Goal: Information Seeking & Learning: Learn about a topic

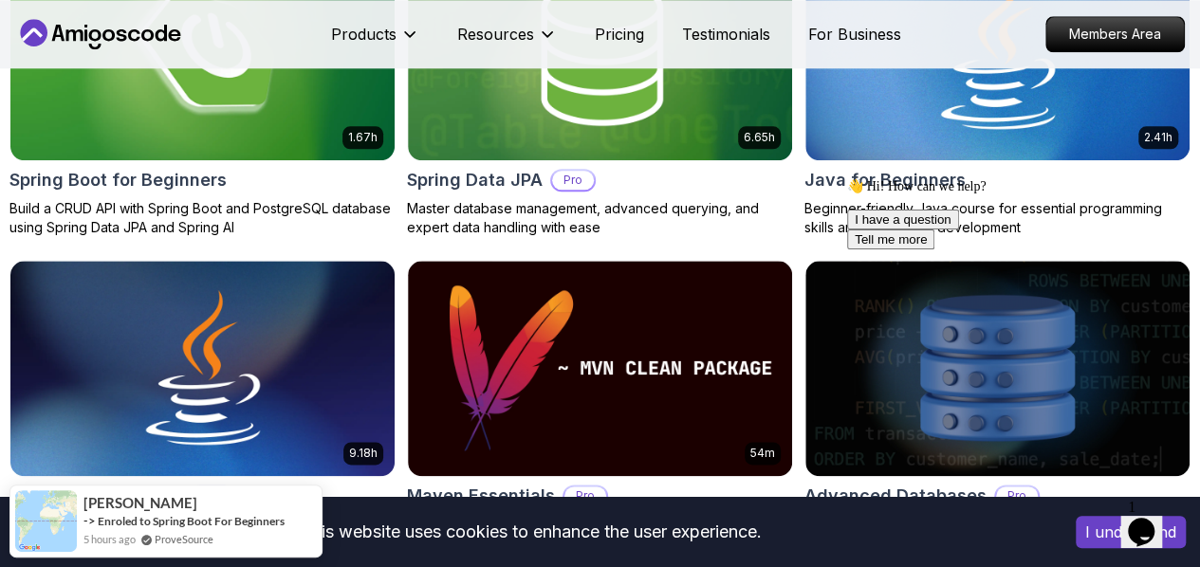
scroll to position [1078, 0]
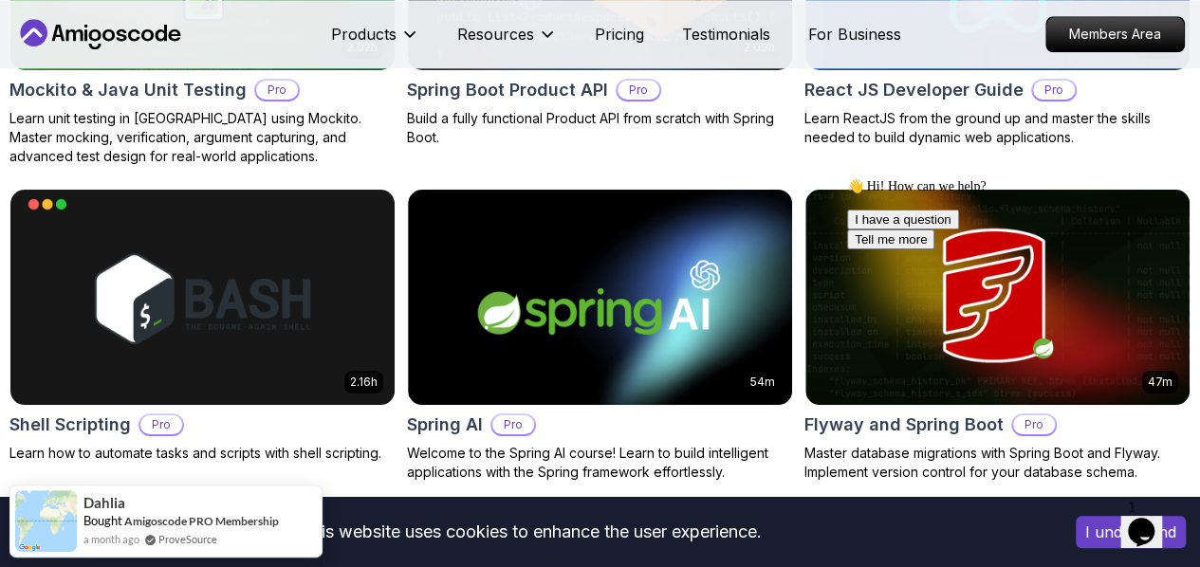
scroll to position [4671, 0]
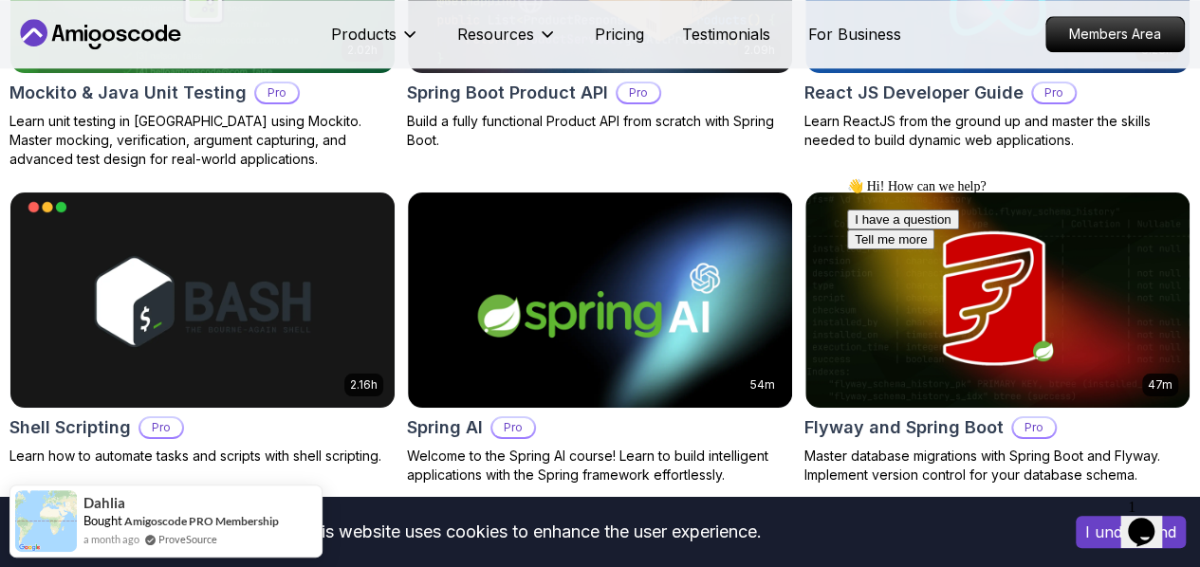
click at [0, 0] on p "Back End" at bounding box center [0, 0] width 0 height 0
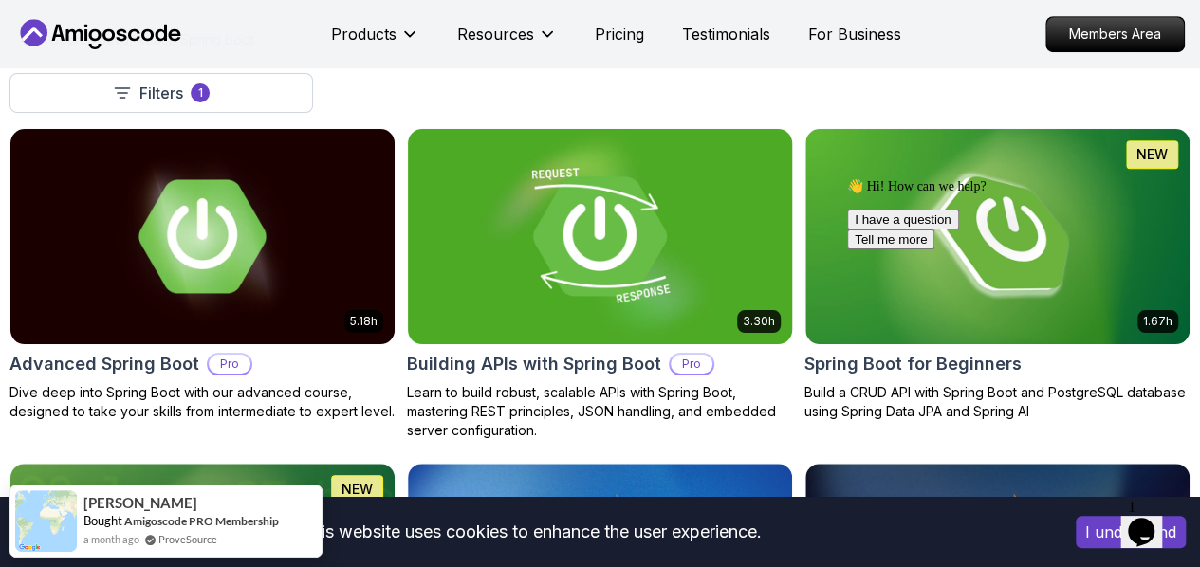
scroll to position [535, 0]
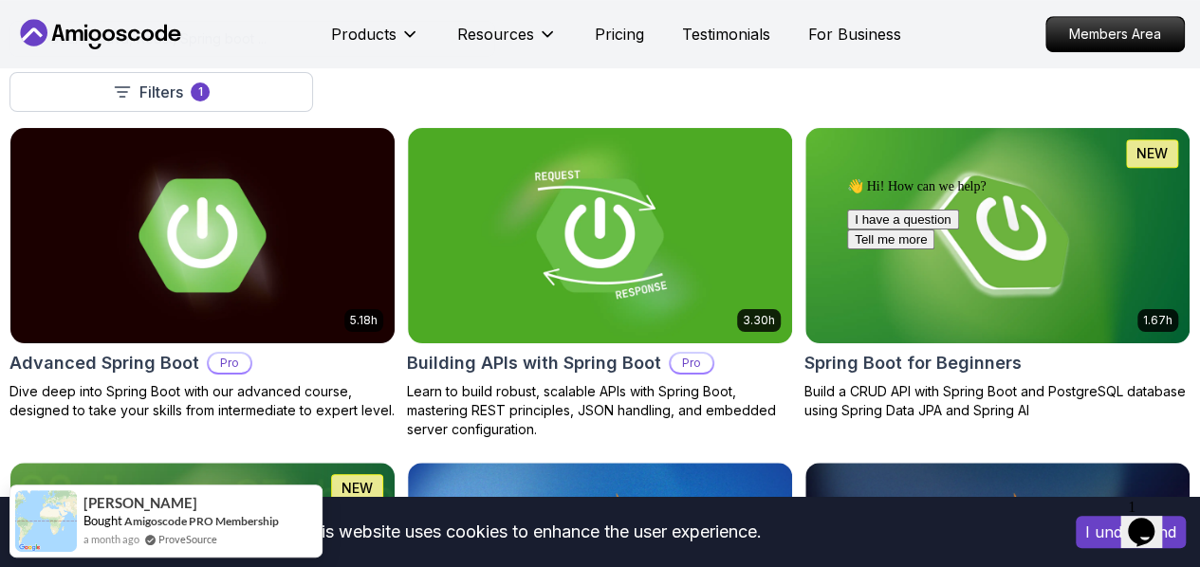
click at [0, 0] on p "Course" at bounding box center [0, 0] width 0 height 0
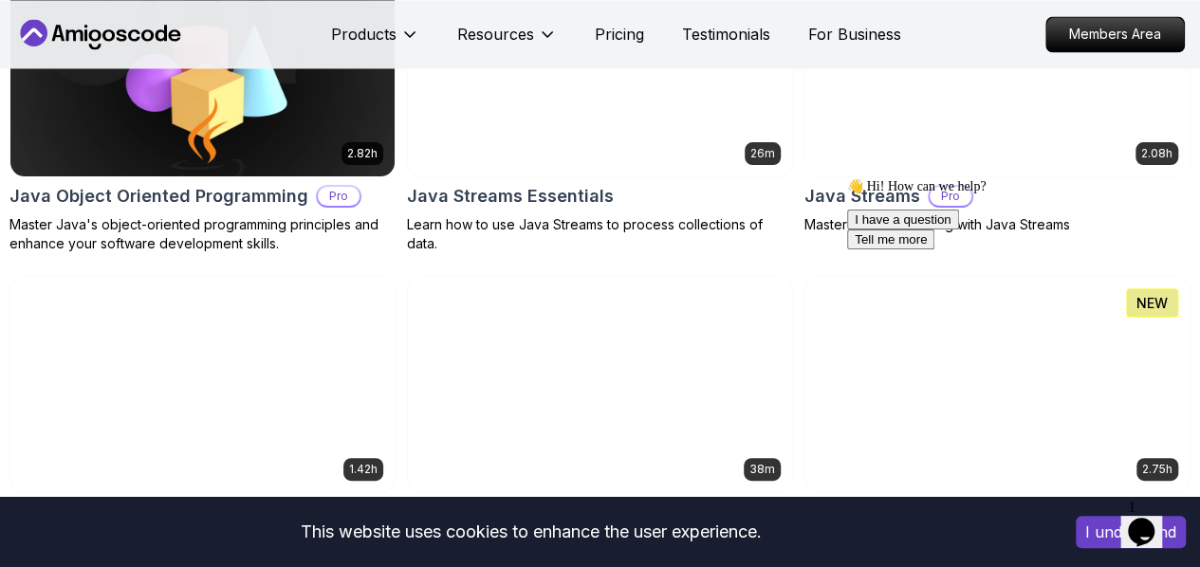
scroll to position [1688, 0]
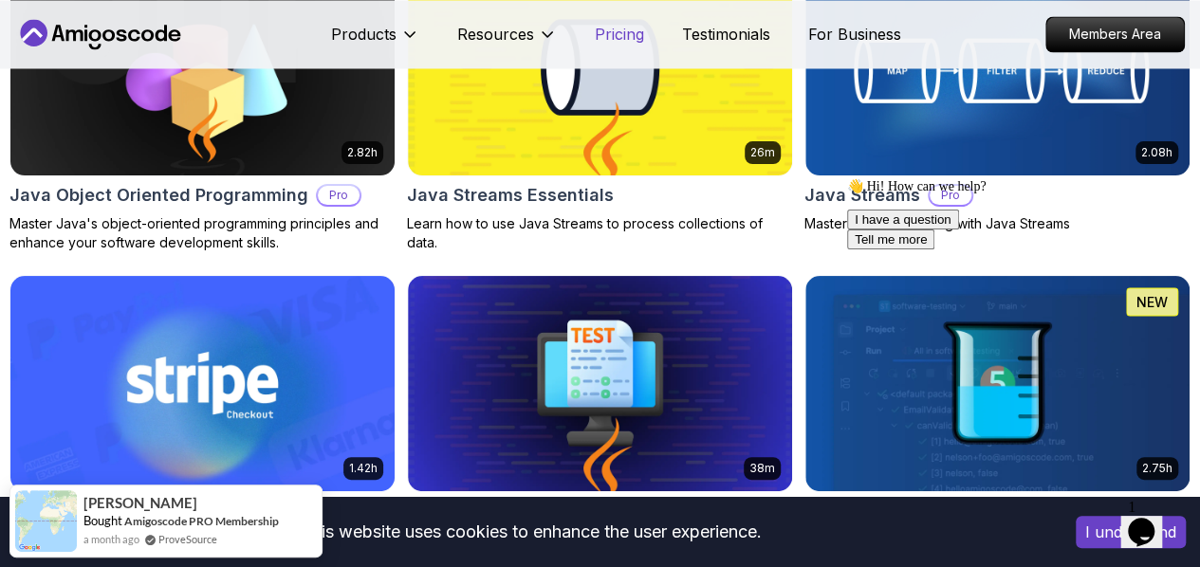
click at [618, 33] on p "Pricing" at bounding box center [619, 34] width 49 height 23
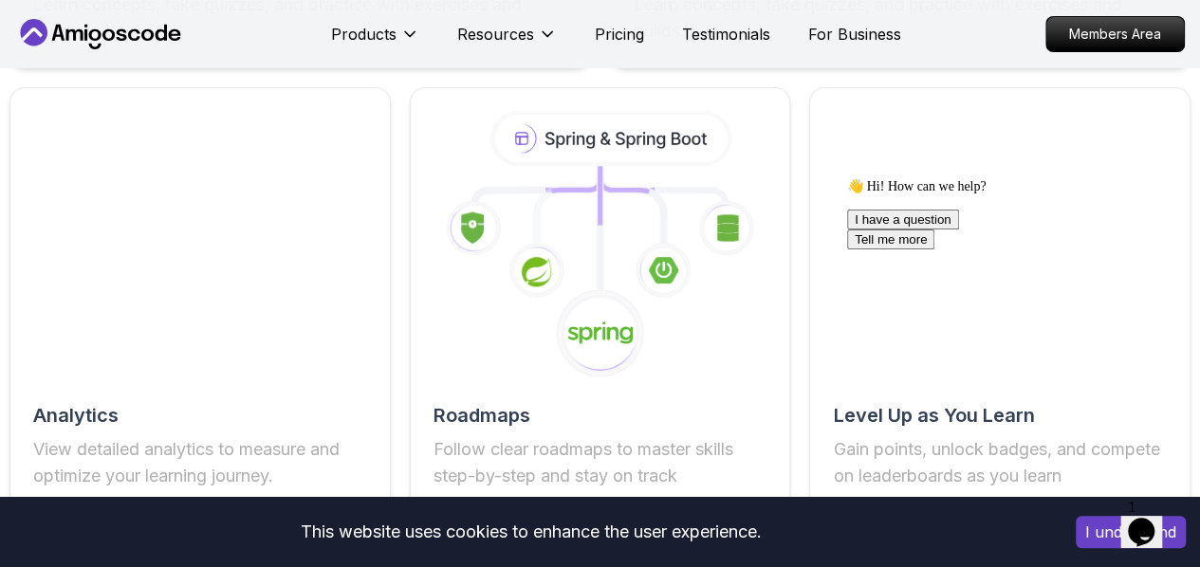
scroll to position [3430, 0]
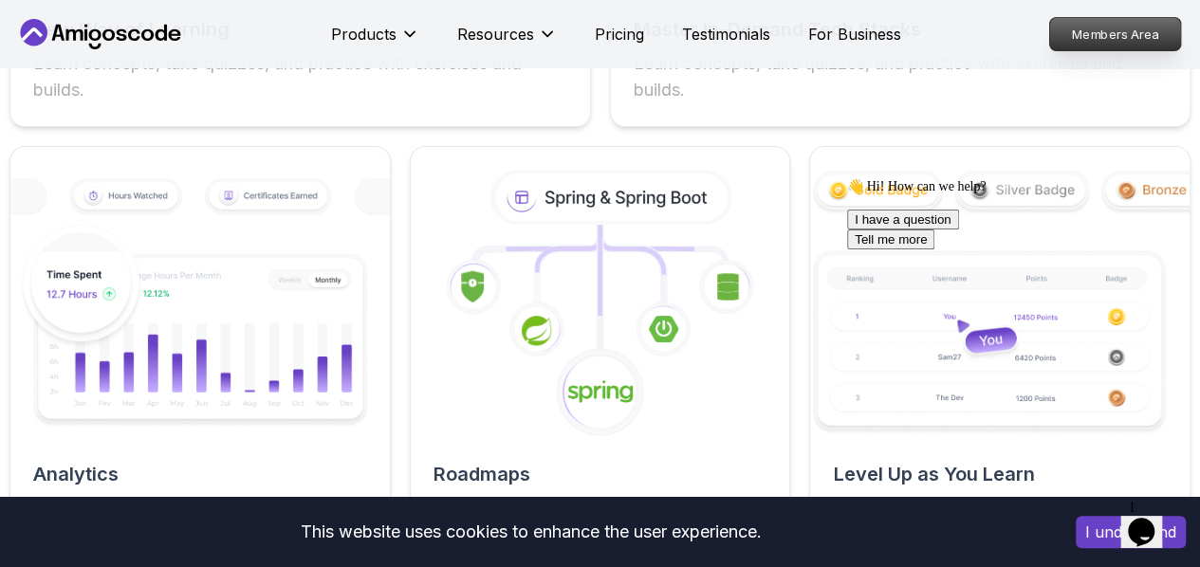
click at [1092, 21] on p "Members Area" at bounding box center [1115, 34] width 131 height 32
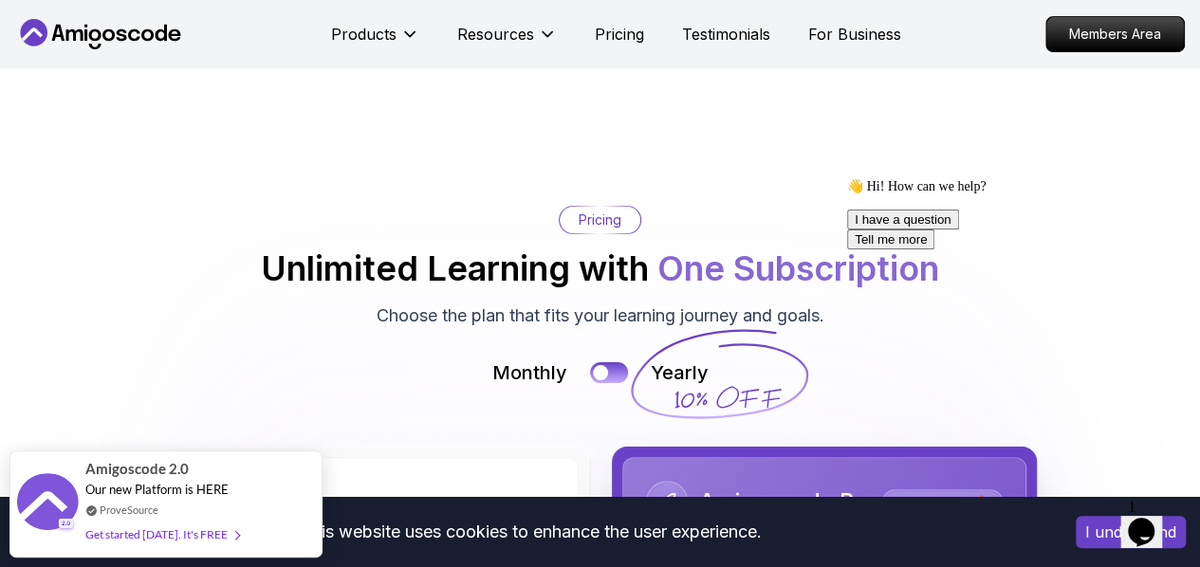
scroll to position [4016, 0]
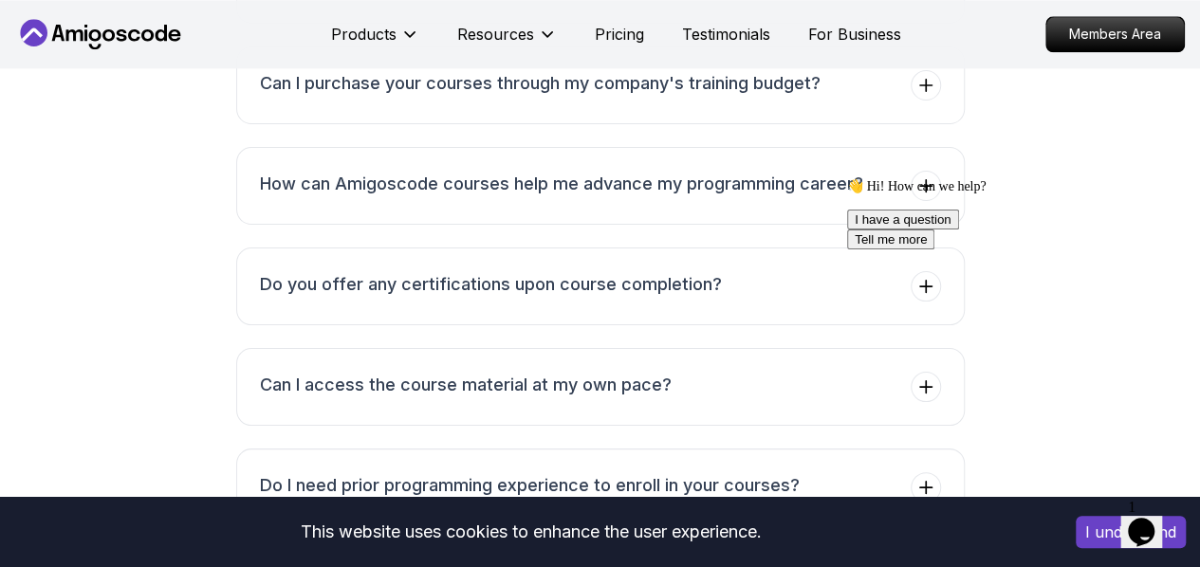
scroll to position [4876, 0]
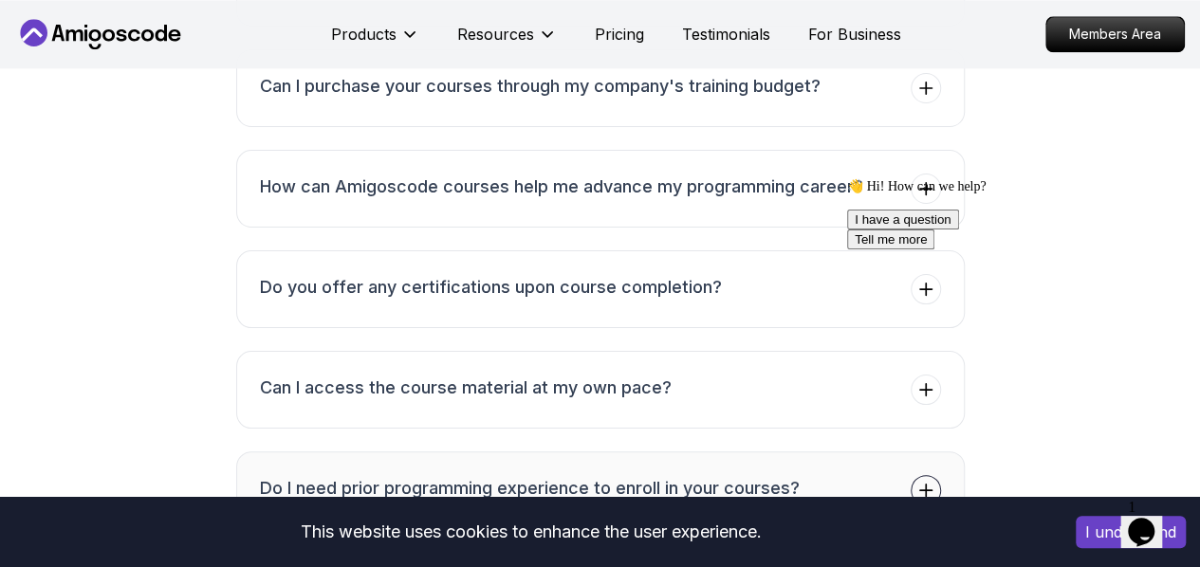
click at [477, 475] on h3 "Do I need prior programming experience to enroll in your courses?" at bounding box center [530, 488] width 540 height 27
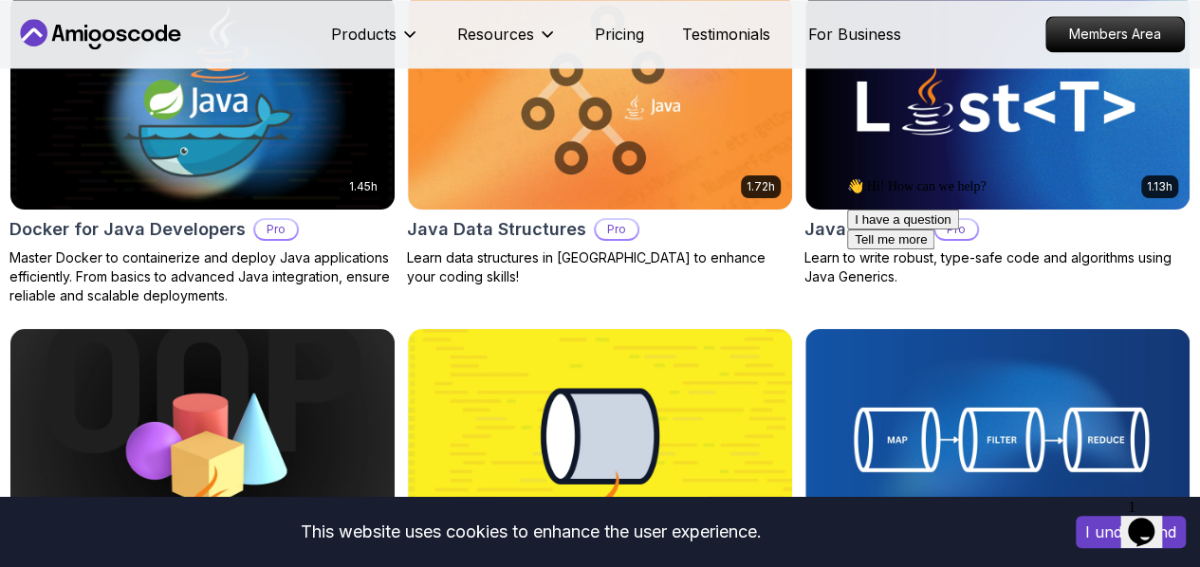
scroll to position [1273, 0]
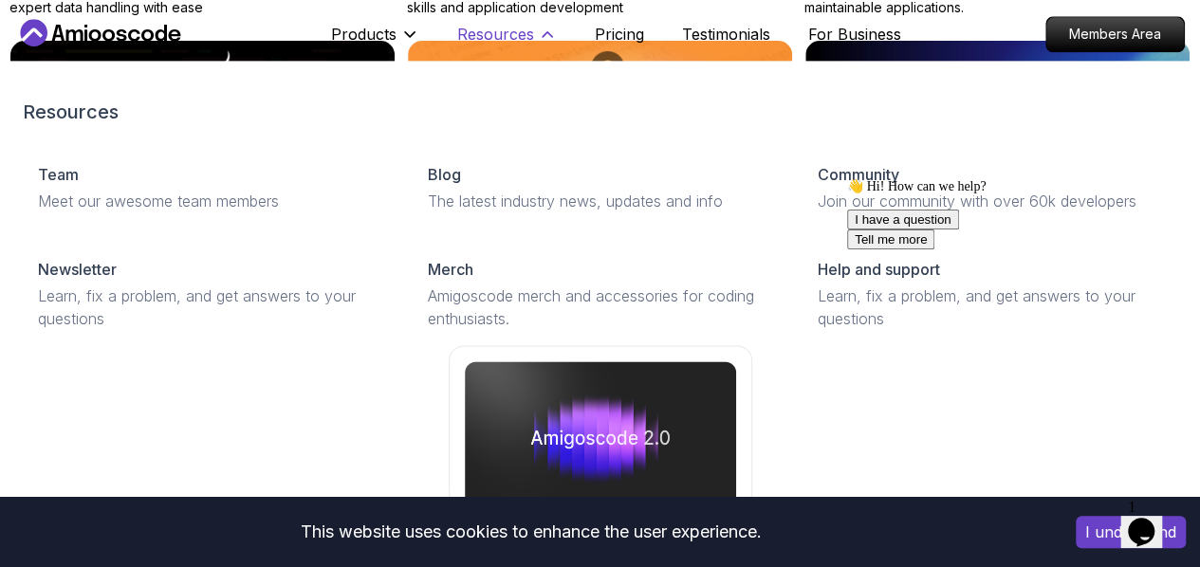
click at [499, 39] on p "Resources" at bounding box center [495, 34] width 77 height 23
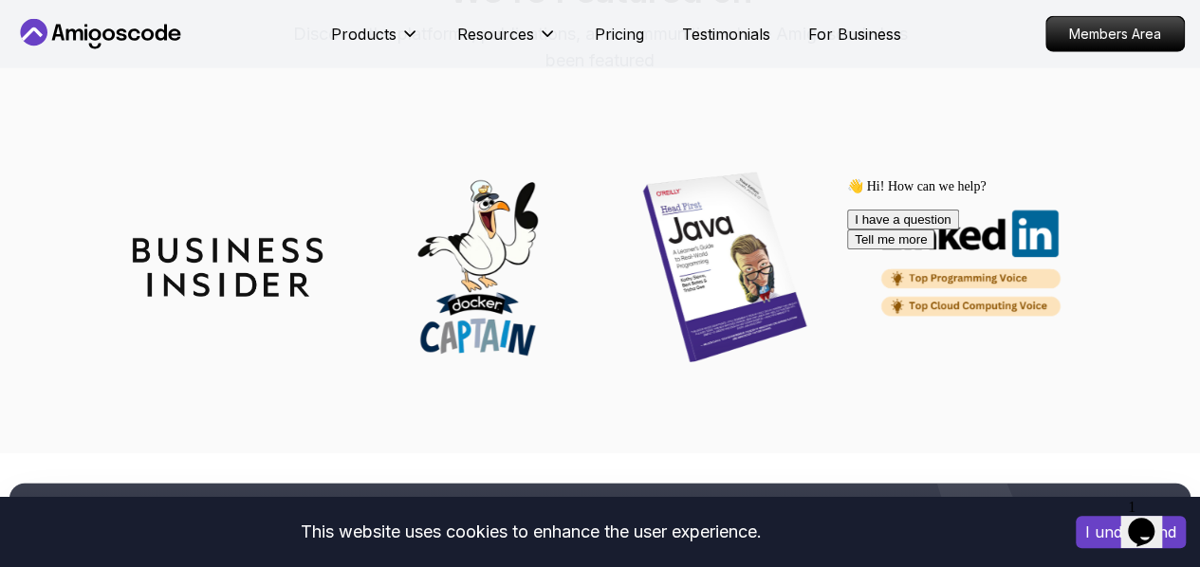
scroll to position [6066, 0]
